Goal: Task Accomplishment & Management: Manage account settings

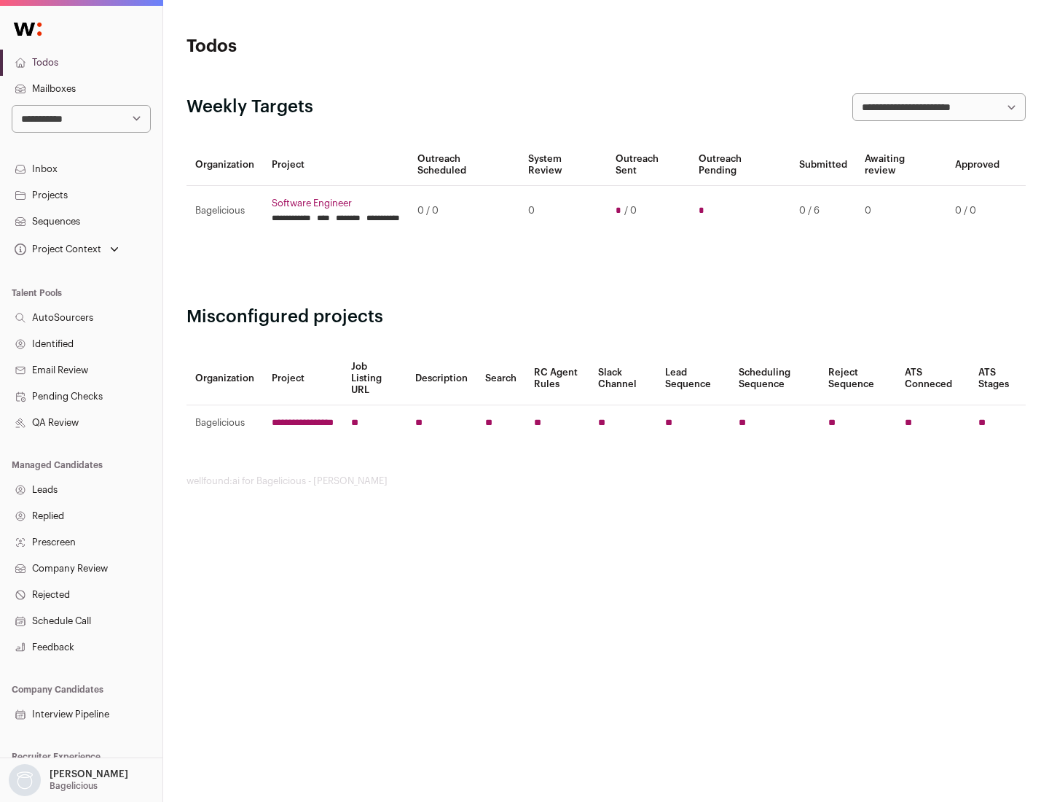
click at [81, 195] on link "Projects" at bounding box center [81, 195] width 163 height 26
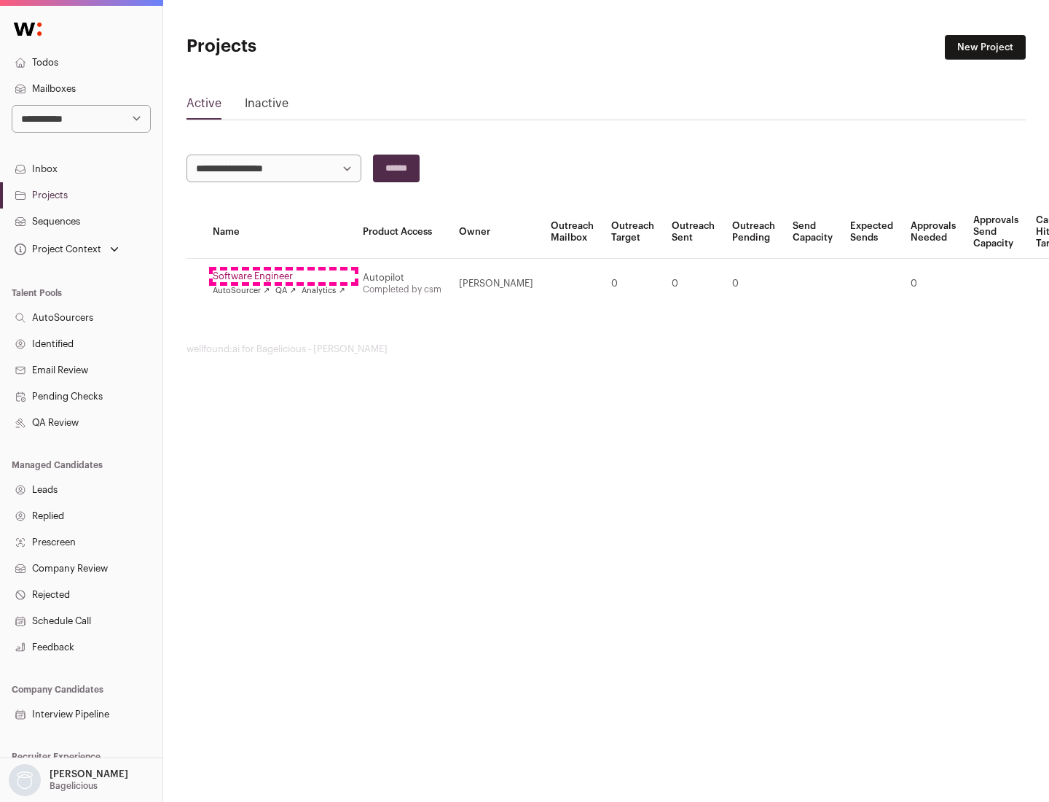
click at [283, 276] on link "Software Engineer" at bounding box center [279, 276] width 133 height 12
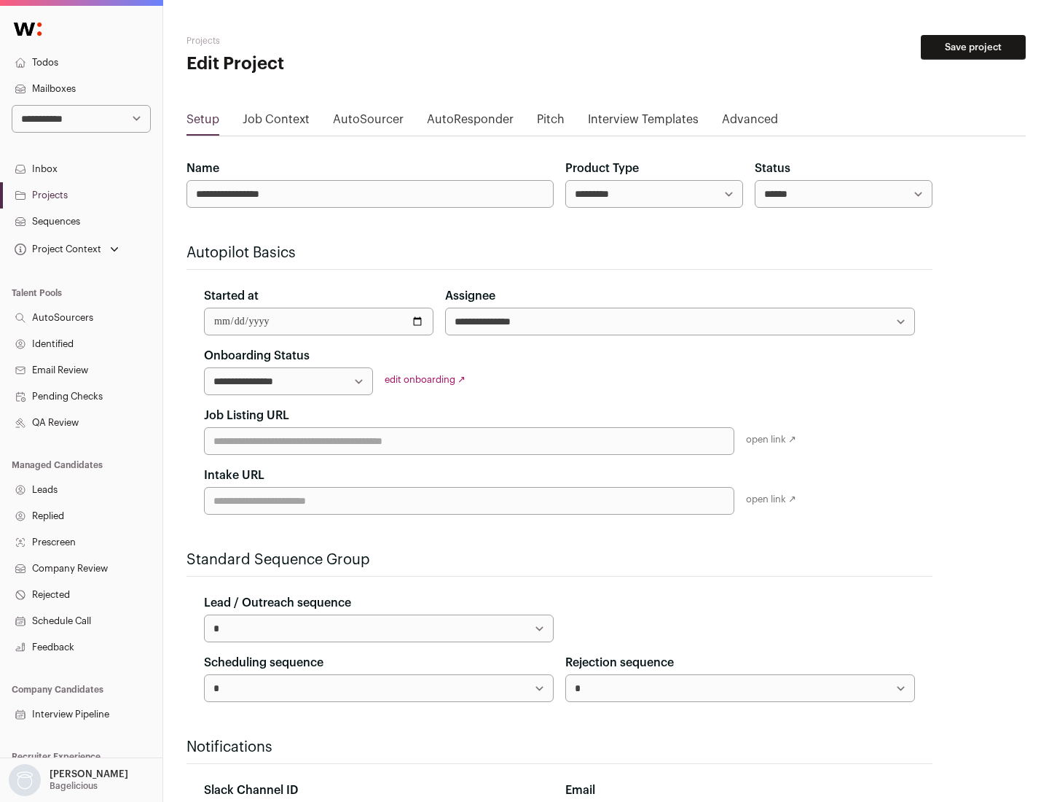
click at [974, 47] on button "Save project" at bounding box center [973, 47] width 105 height 25
